Goal: Transaction & Acquisition: Purchase product/service

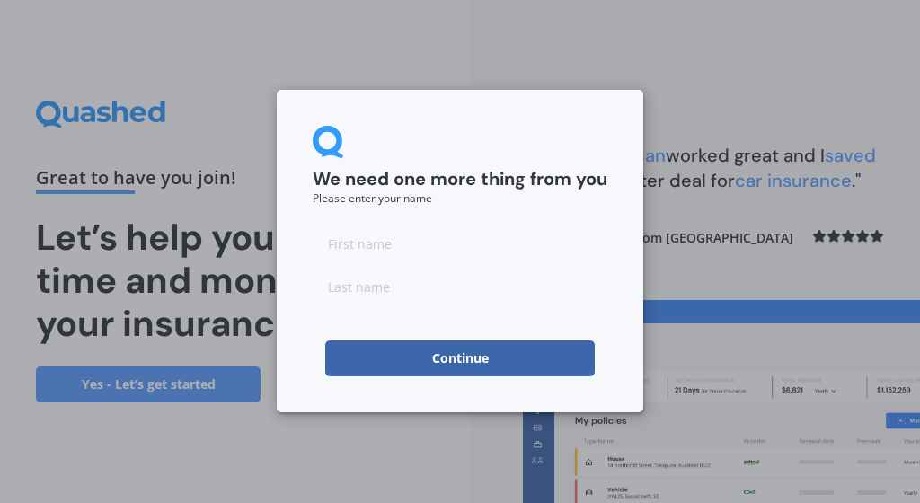
click at [442, 242] on input at bounding box center [460, 243] width 295 height 36
type input "A"
type input "Bloomfield"
click at [451, 359] on button "Continue" at bounding box center [459, 358] width 269 height 36
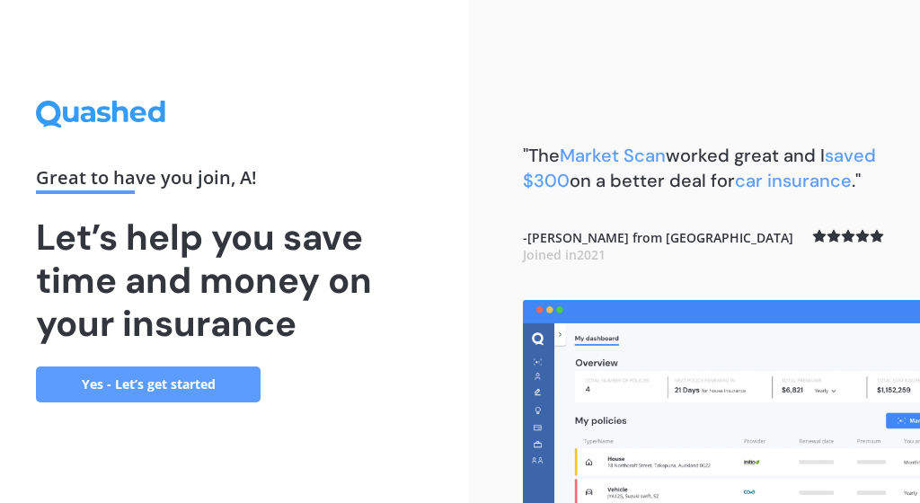
click at [169, 375] on link "Yes - Let’s get started" at bounding box center [148, 385] width 225 height 36
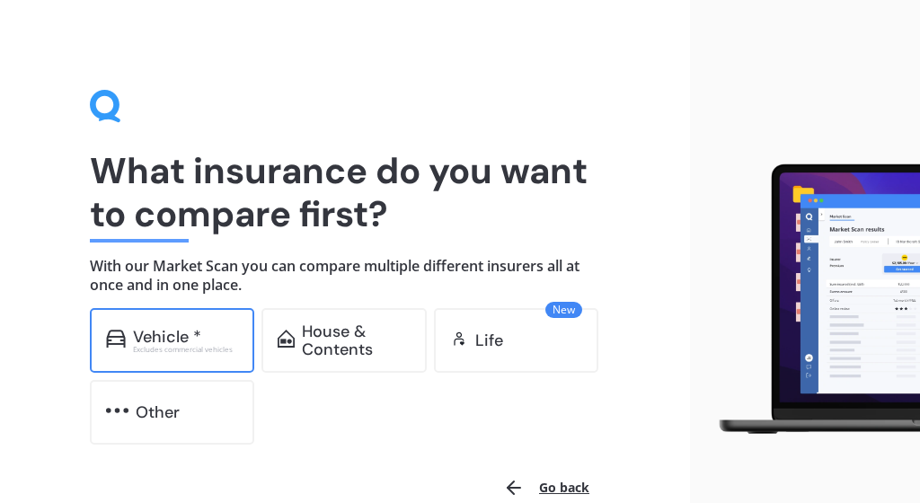
click at [192, 346] on div "Excludes commercial vehicles" at bounding box center [186, 349] width 106 height 7
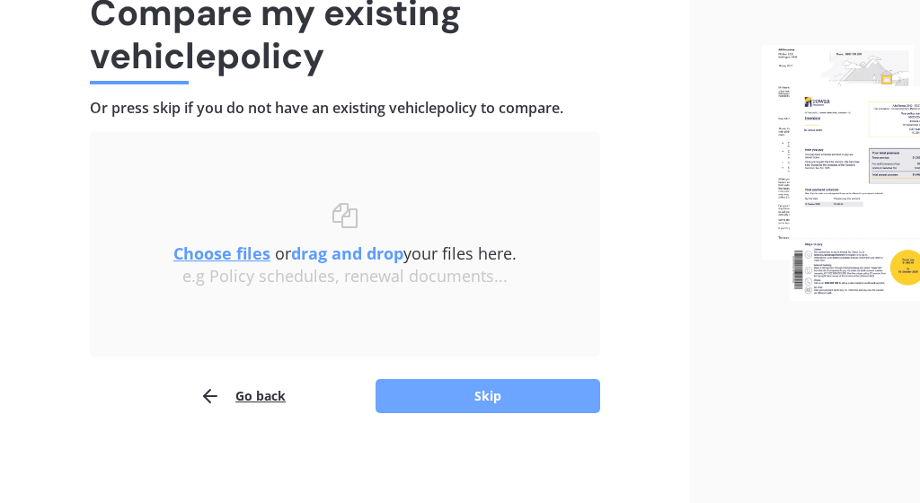
scroll to position [157, 0]
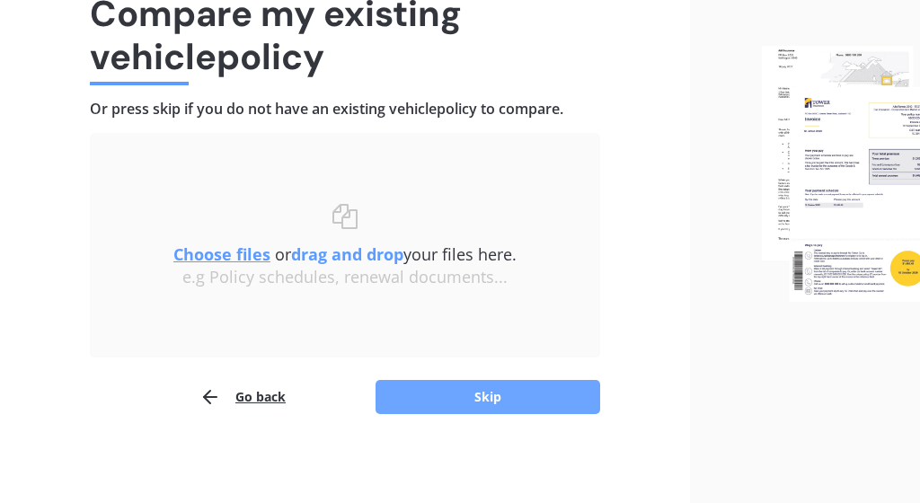
click at [509, 400] on button "Skip" at bounding box center [487, 397] width 225 height 34
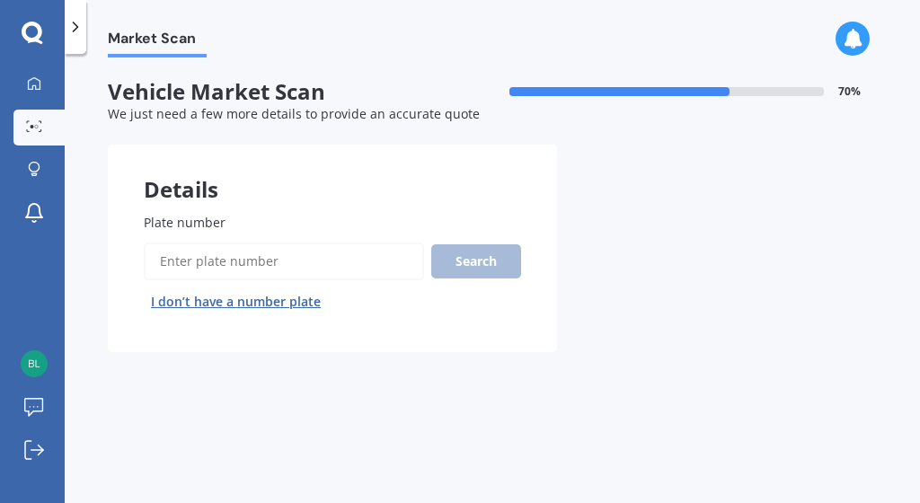
click at [313, 221] on label "Plate number" at bounding box center [329, 222] width 370 height 19
click at [313, 243] on input "Plate number" at bounding box center [284, 262] width 280 height 38
type input "NBD271"
click at [462, 249] on button "Search" at bounding box center [476, 261] width 90 height 34
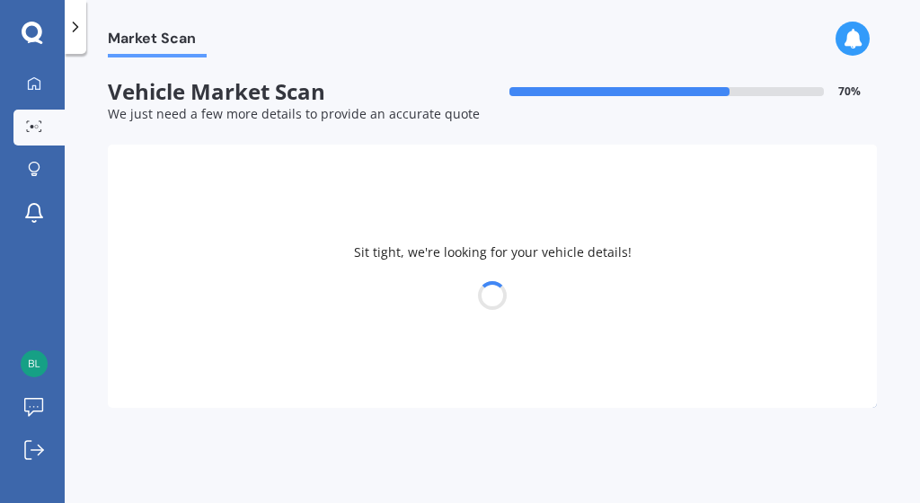
select select "SUZUKI"
select select "SWIFT"
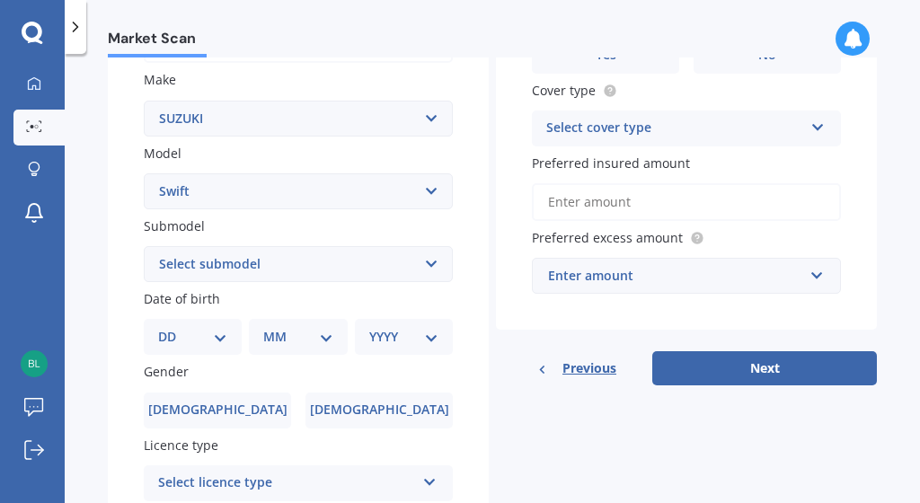
scroll to position [330, 0]
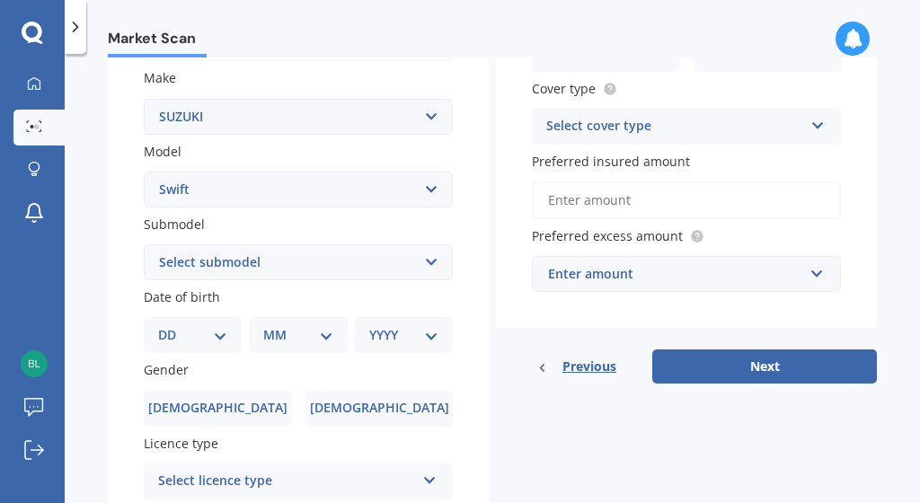
select select "RS HYBRID"
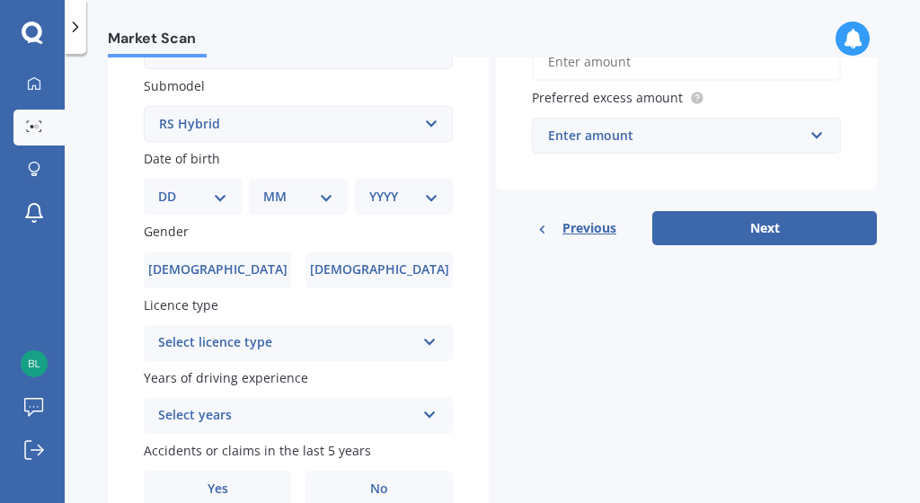
scroll to position [470, 0]
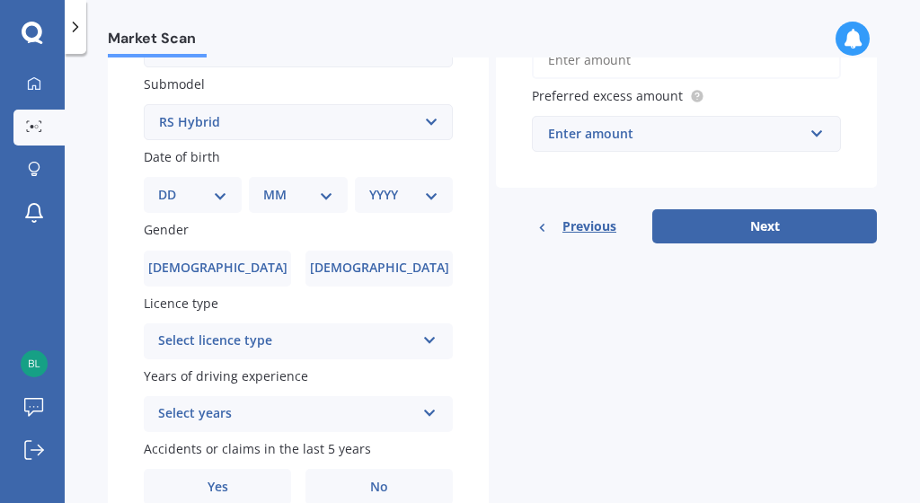
select select "01"
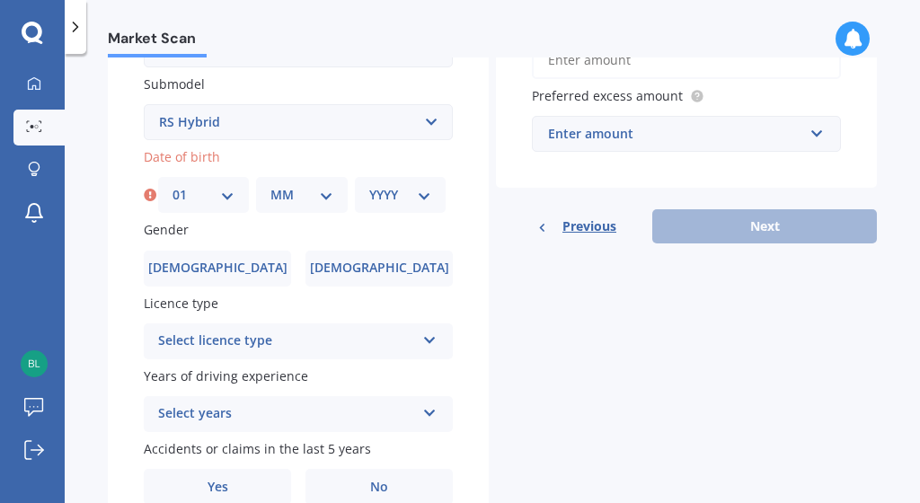
select select "03"
select select "1966"
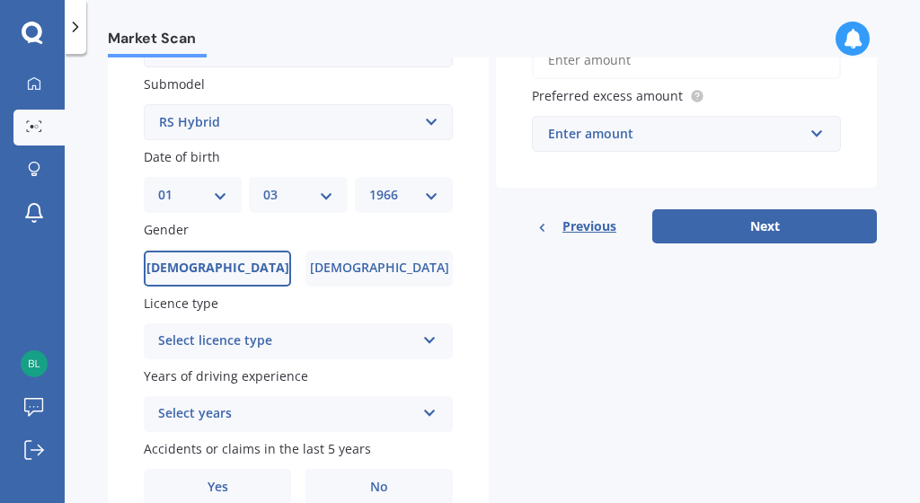
click at [262, 262] on label "[DEMOGRAPHIC_DATA]" at bounding box center [217, 269] width 147 height 36
click at [0, 0] on input "[DEMOGRAPHIC_DATA]" at bounding box center [0, 0] width 0 height 0
click at [258, 338] on div "Select licence type" at bounding box center [286, 342] width 257 height 22
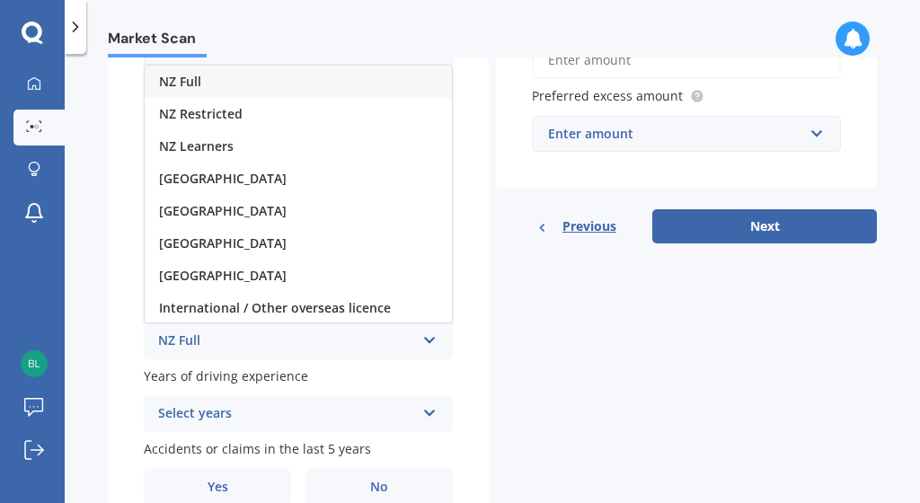
click at [202, 76] on div "NZ Full" at bounding box center [298, 82] width 307 height 32
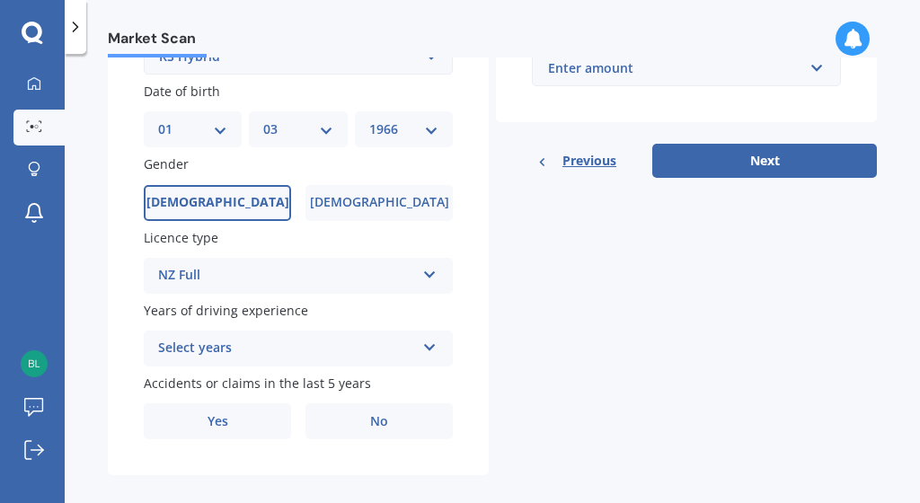
scroll to position [542, 0]
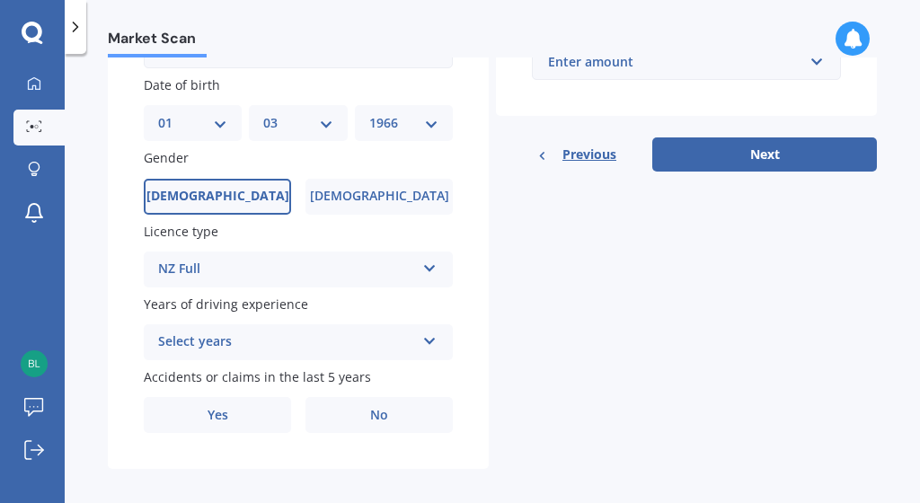
click at [276, 336] on div "Select years" at bounding box center [286, 342] width 257 height 22
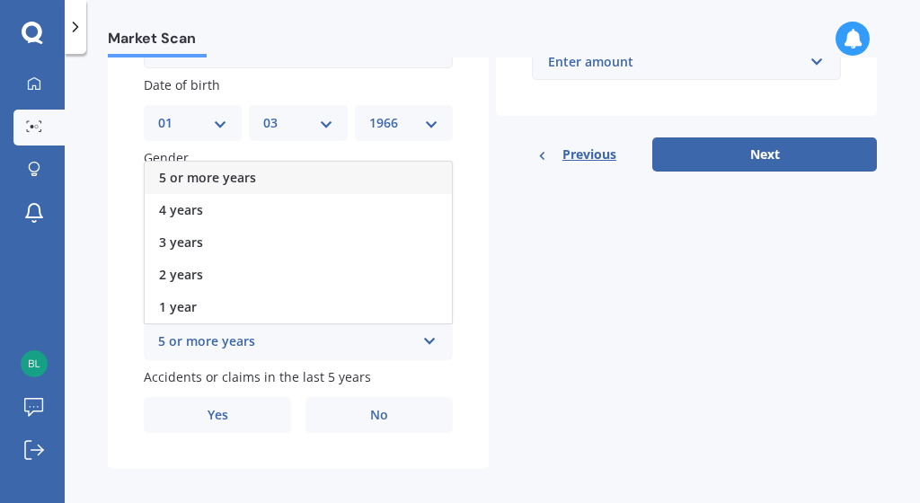
click at [232, 169] on span "5 or more years" at bounding box center [207, 177] width 97 height 17
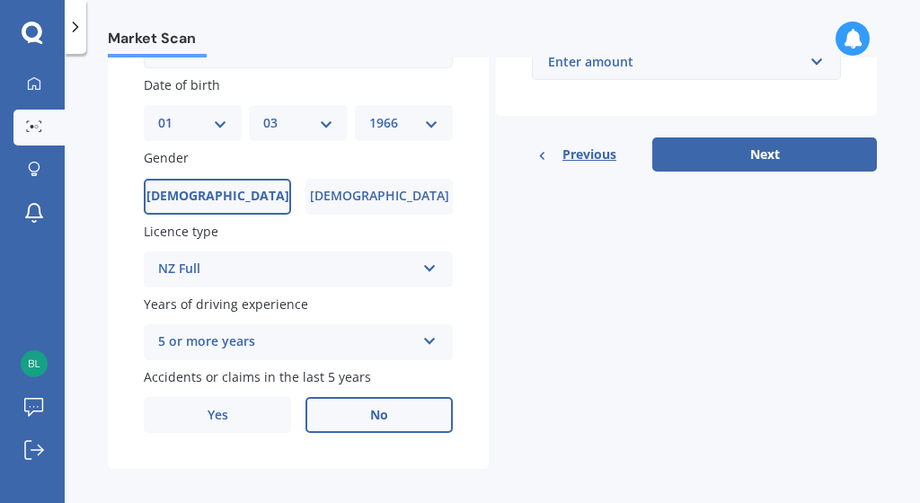
click at [336, 400] on label "No" at bounding box center [378, 415] width 147 height 36
click at [0, 0] on input "No" at bounding box center [0, 0] width 0 height 0
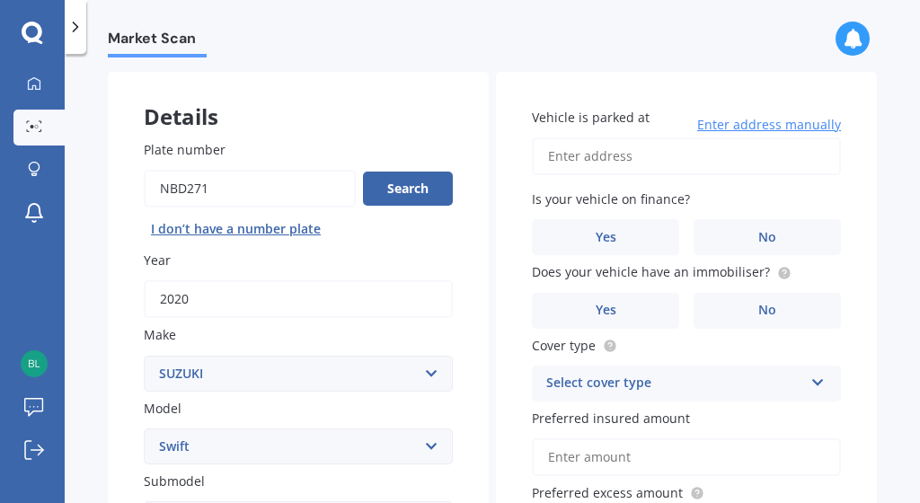
scroll to position [57, 0]
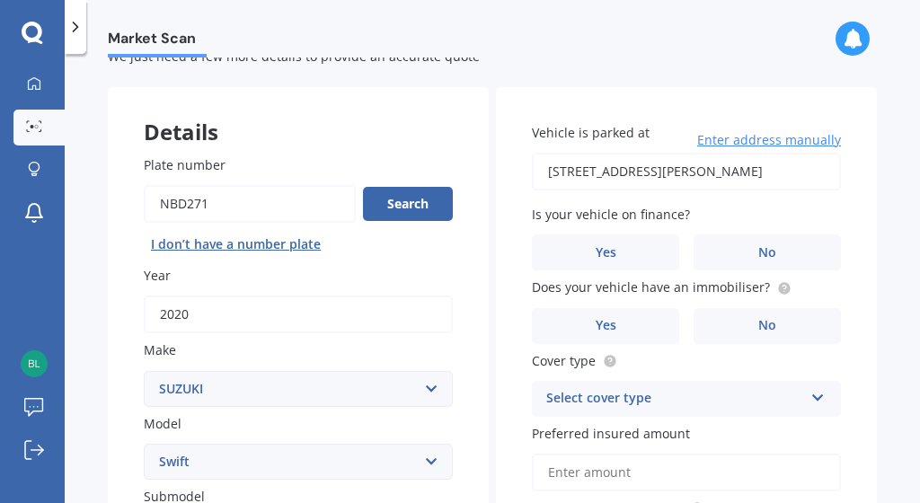
type input "[STREET_ADDRESS][PERSON_NAME]"
click at [739, 250] on label "No" at bounding box center [767, 252] width 147 height 36
click at [0, 0] on input "No" at bounding box center [0, 0] width 0 height 0
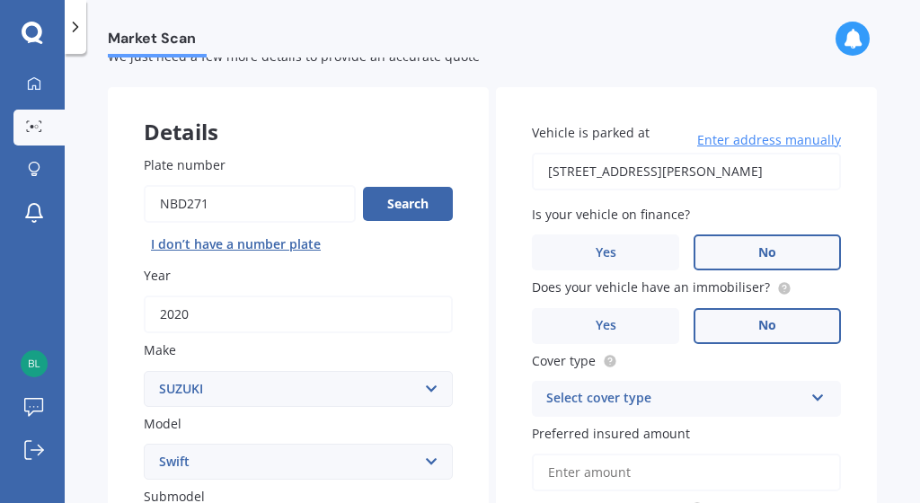
click at [743, 322] on label "No" at bounding box center [767, 326] width 147 height 36
click at [0, 0] on input "No" at bounding box center [0, 0] width 0 height 0
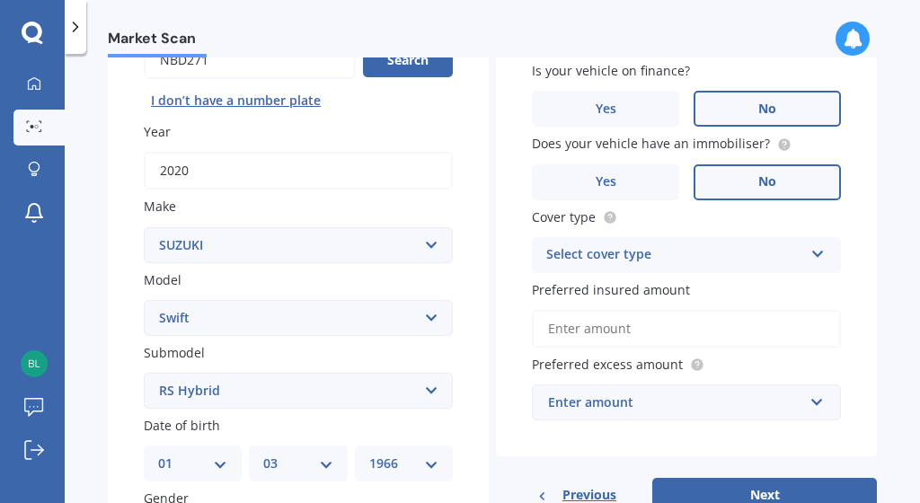
scroll to position [234, 0]
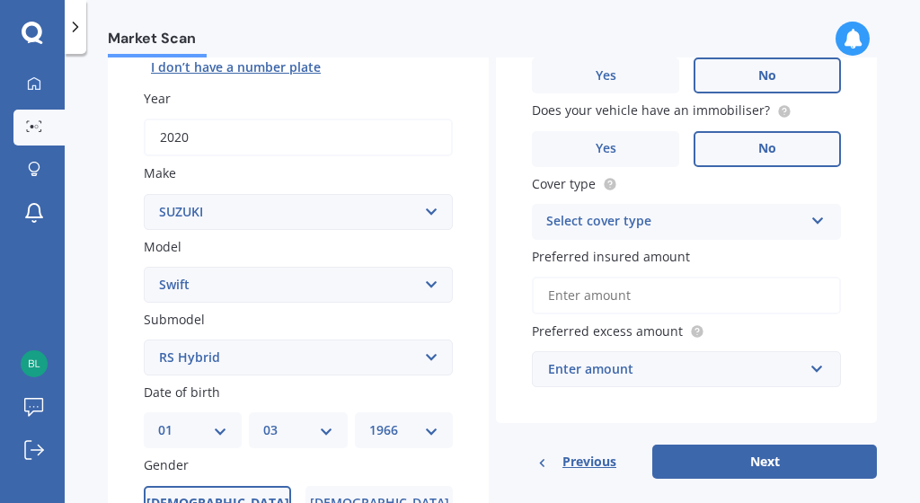
click at [810, 216] on icon at bounding box center [817, 217] width 15 height 13
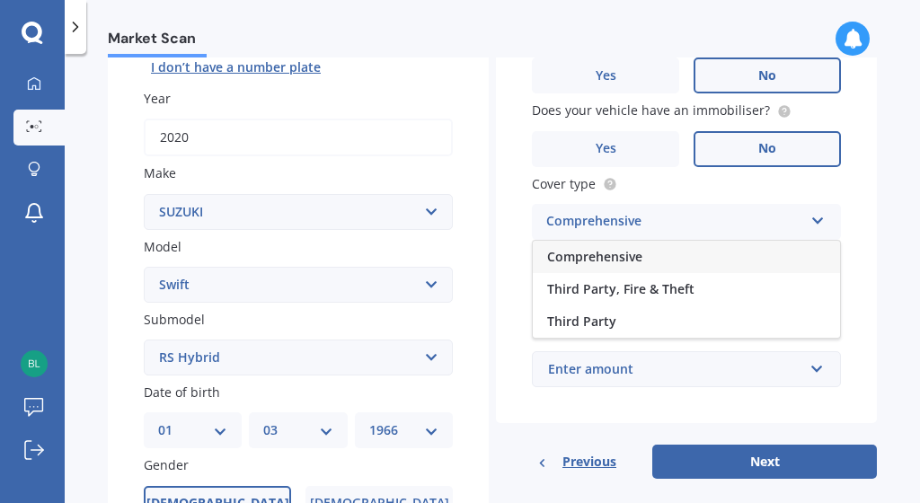
click at [633, 252] on span "Comprehensive" at bounding box center [594, 256] width 95 height 17
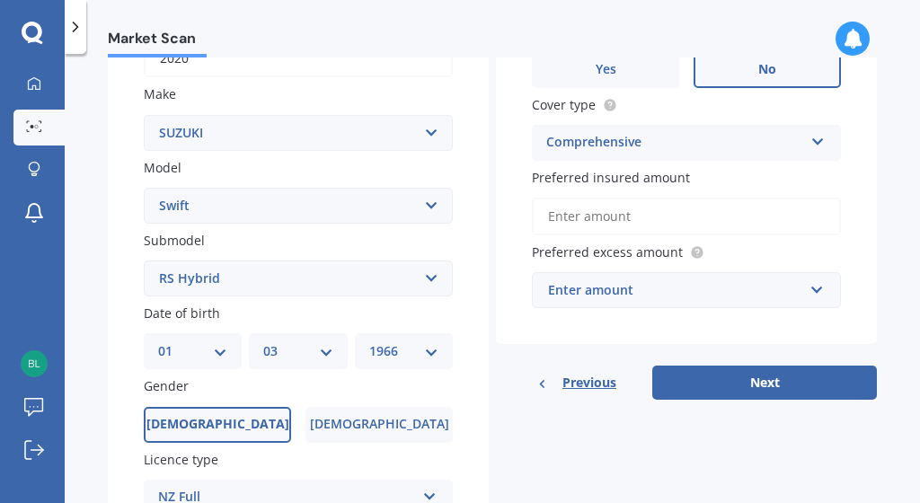
scroll to position [346, 0]
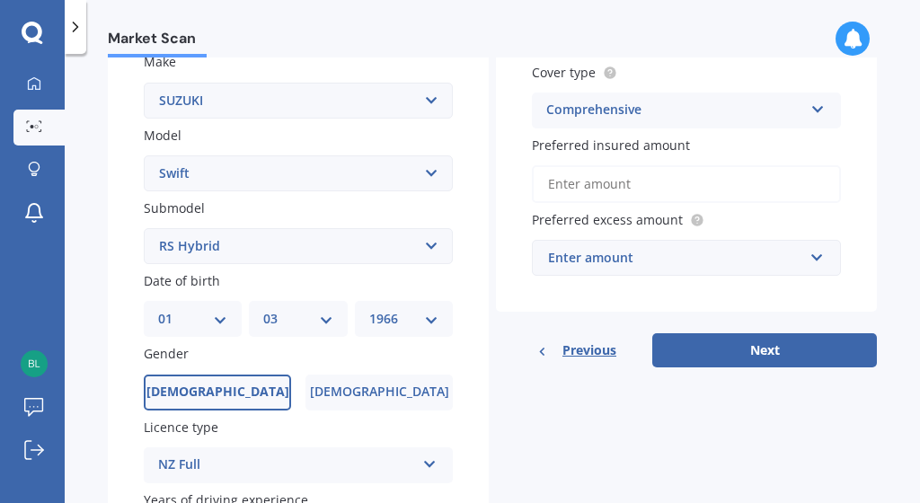
click at [699, 250] on div "Enter amount" at bounding box center [675, 258] width 255 height 20
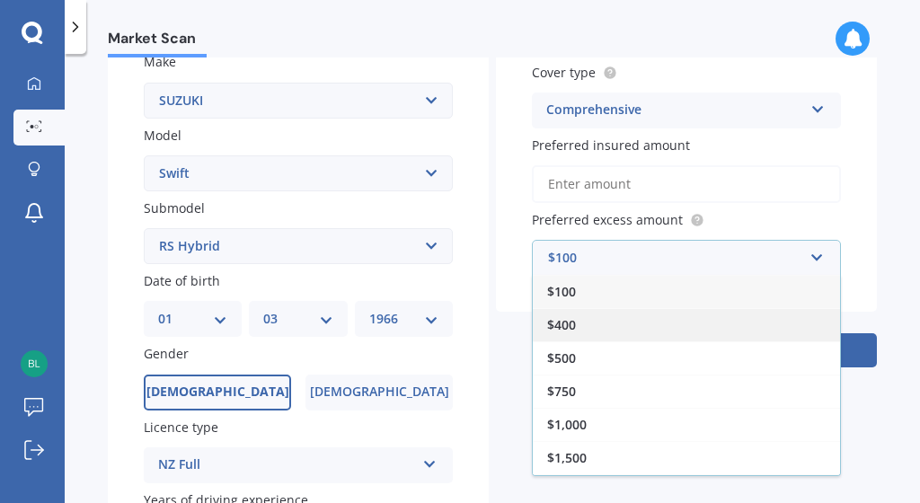
click at [555, 323] on span "$400" at bounding box center [561, 324] width 29 height 17
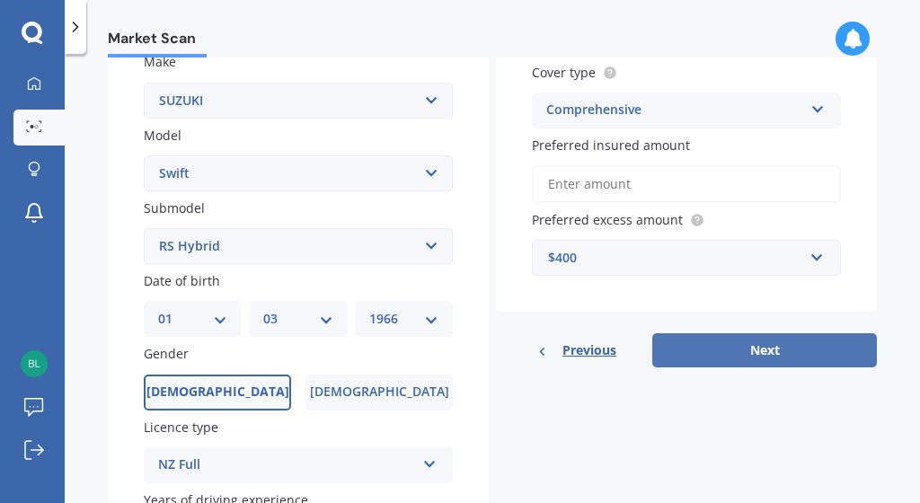
click at [759, 344] on button "Next" at bounding box center [764, 350] width 225 height 34
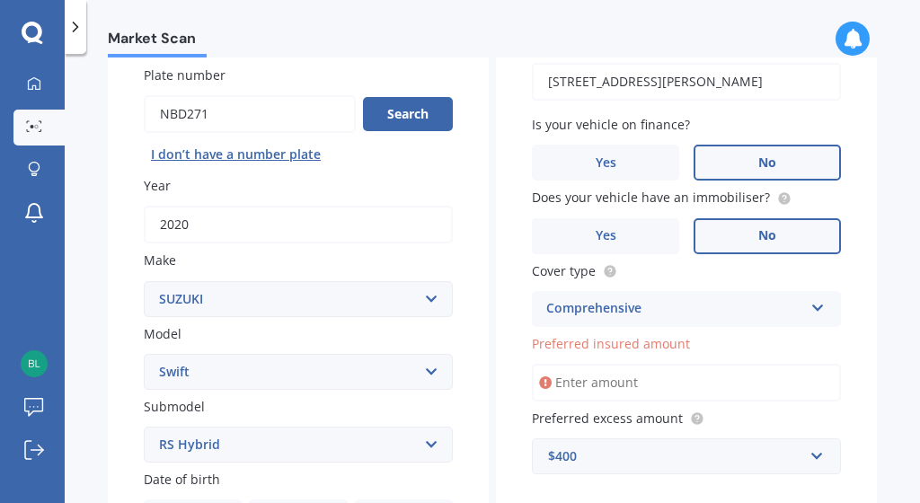
scroll to position [152, 0]
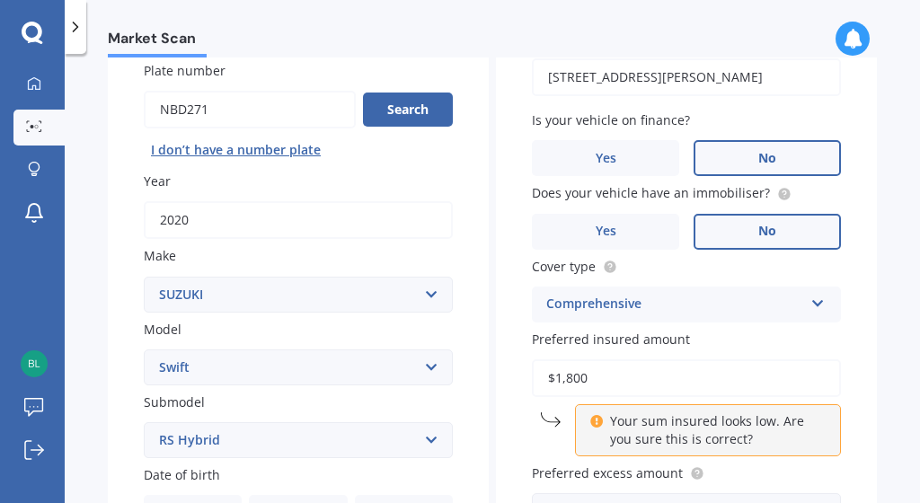
type input "$18,000"
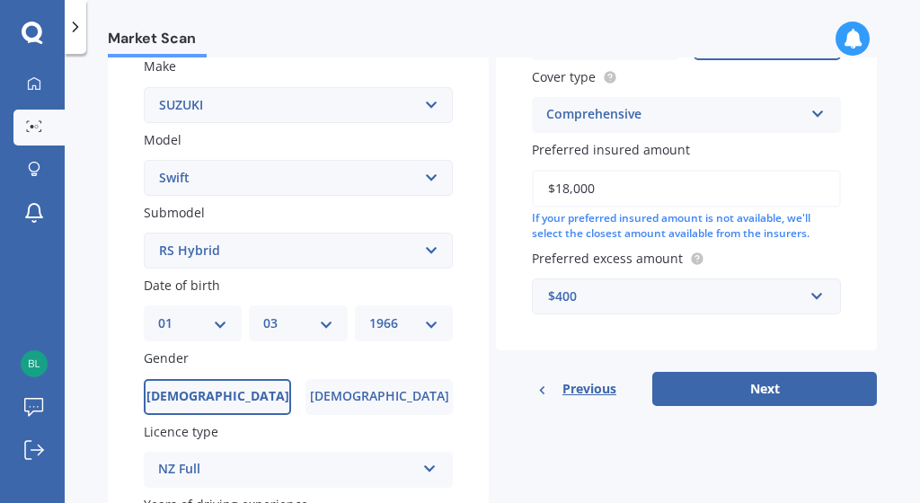
scroll to position [343, 0]
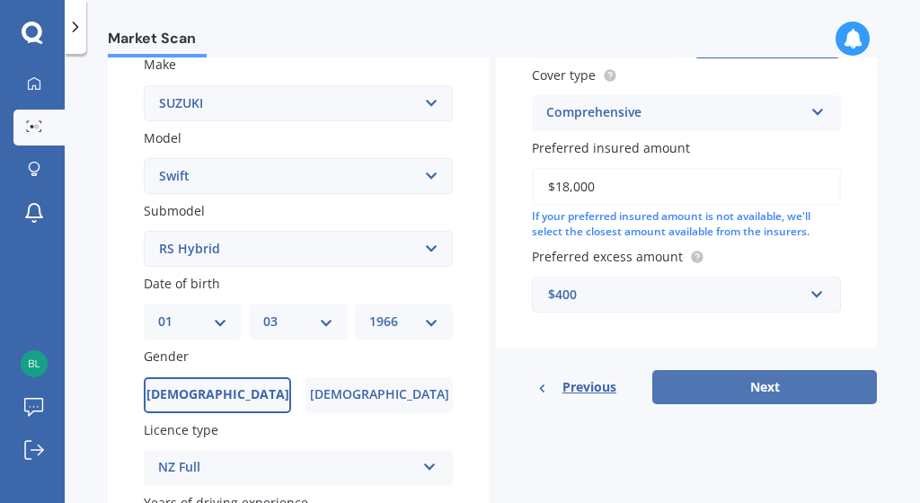
click at [739, 386] on button "Next" at bounding box center [764, 387] width 225 height 34
select select "01"
select select "03"
select select "1966"
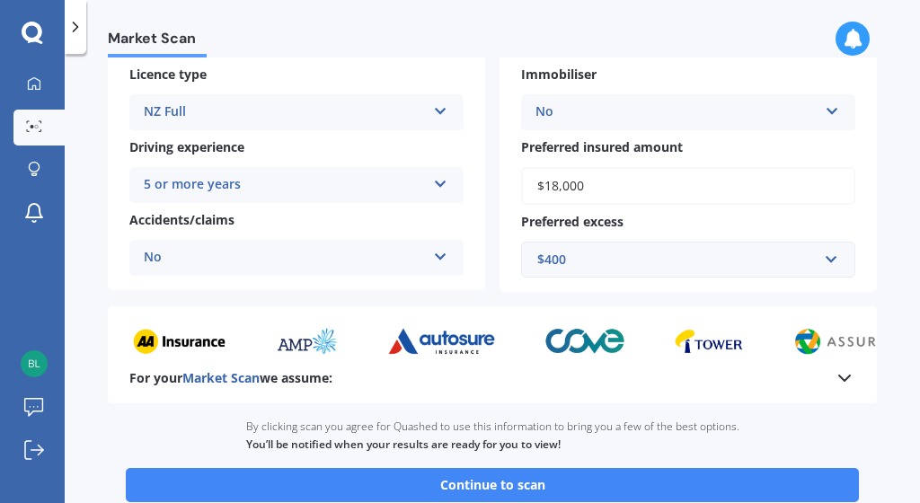
scroll to position [317, 0]
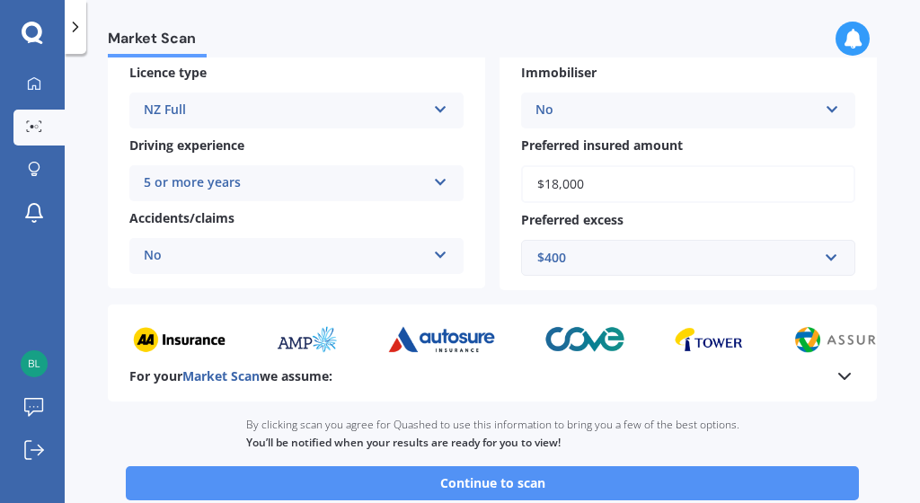
click at [447, 475] on button "Continue to scan" at bounding box center [492, 483] width 733 height 34
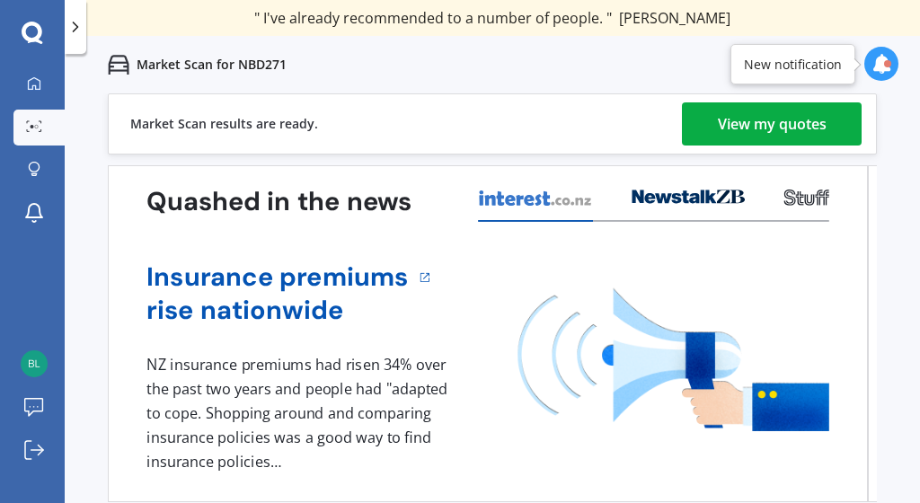
click at [719, 120] on div "View my quotes" at bounding box center [772, 123] width 109 height 43
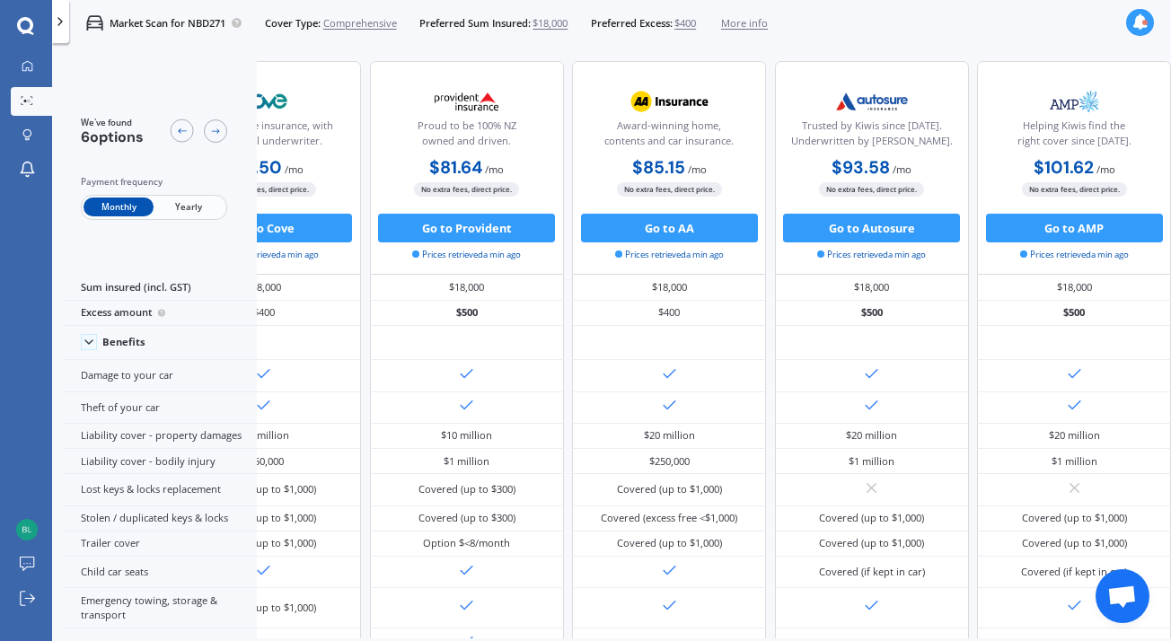
scroll to position [0, 375]
